Goal: Obtain resource: Obtain resource

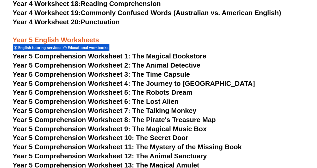
scroll to position [2446, 0]
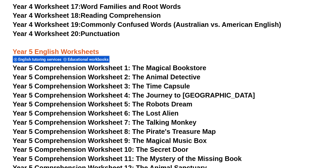
click at [118, 68] on span "Year 5 Comprehension Worksheet 1: The Magical Bookstore" at bounding box center [110, 68] width 194 height 8
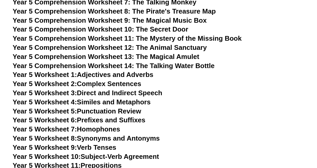
scroll to position [2567, 0]
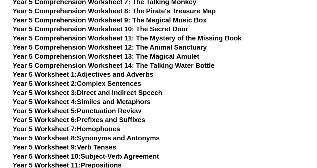
click at [94, 73] on link "Year 5 Worksheet 1: Adjectives and Adverbs" at bounding box center [83, 74] width 141 height 8
click at [115, 83] on link "Year 5 Worksheet 2: Complex Sentences" at bounding box center [77, 83] width 128 height 8
click at [97, 101] on link "Year 5 Worksheet 4: Similes and Metaphors" at bounding box center [82, 102] width 138 height 8
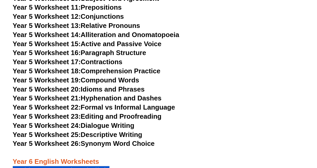
scroll to position [2725, 0]
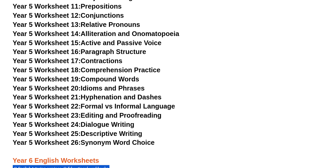
click at [75, 117] on span "Year 5 Worksheet 23:" at bounding box center [47, 115] width 68 height 8
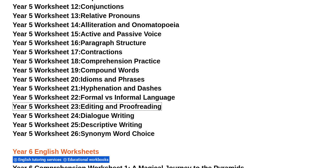
scroll to position [2735, 0]
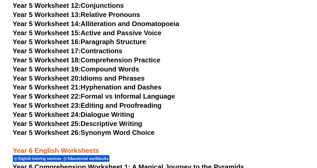
click at [53, 125] on span "Year 5 Worksheet 25:" at bounding box center [47, 124] width 68 height 8
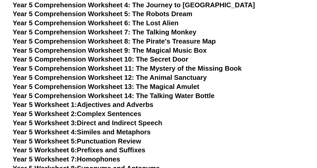
scroll to position [2536, 0]
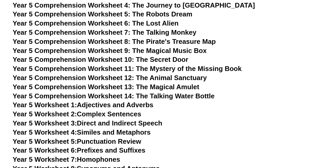
click at [76, 88] on span "Year 5 Comprehension Worksheet 13: The Magical Amulet" at bounding box center [106, 87] width 187 height 8
click at [160, 51] on span "Year 5 Comprehension Worksheet 9: The Magical Music Box" at bounding box center [110, 51] width 194 height 8
